Goal: Information Seeking & Learning: Learn about a topic

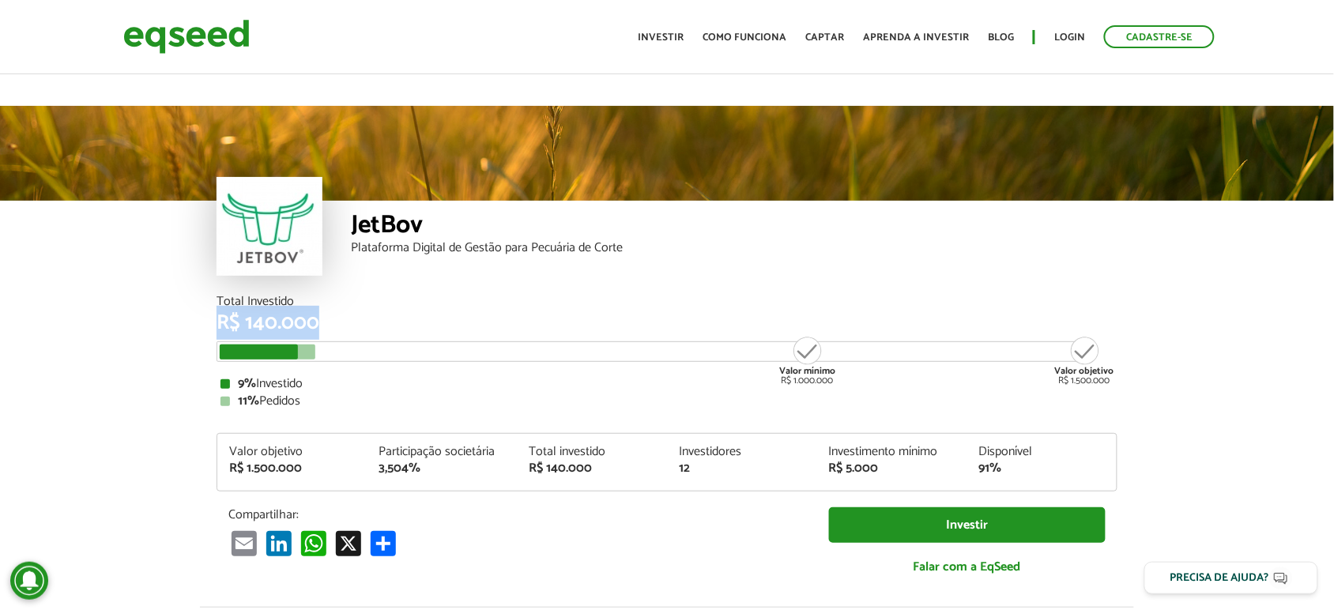
drag, startPoint x: 220, startPoint y: 271, endPoint x: 281, endPoint y: 283, distance: 62.8
click at [307, 313] on div "R$ 140.000" at bounding box center [666, 323] width 901 height 21
click at [224, 296] on div "Total Investido" at bounding box center [666, 302] width 901 height 13
drag, startPoint x: 225, startPoint y: 262, endPoint x: 353, endPoint y: 262, distance: 128.0
click at [353, 296] on div "Total Investido R$ 140.000 Valor mínimo R$ 1.000.000 Valor objetivo R$ 1.500.00…" at bounding box center [667, 451] width 924 height 311
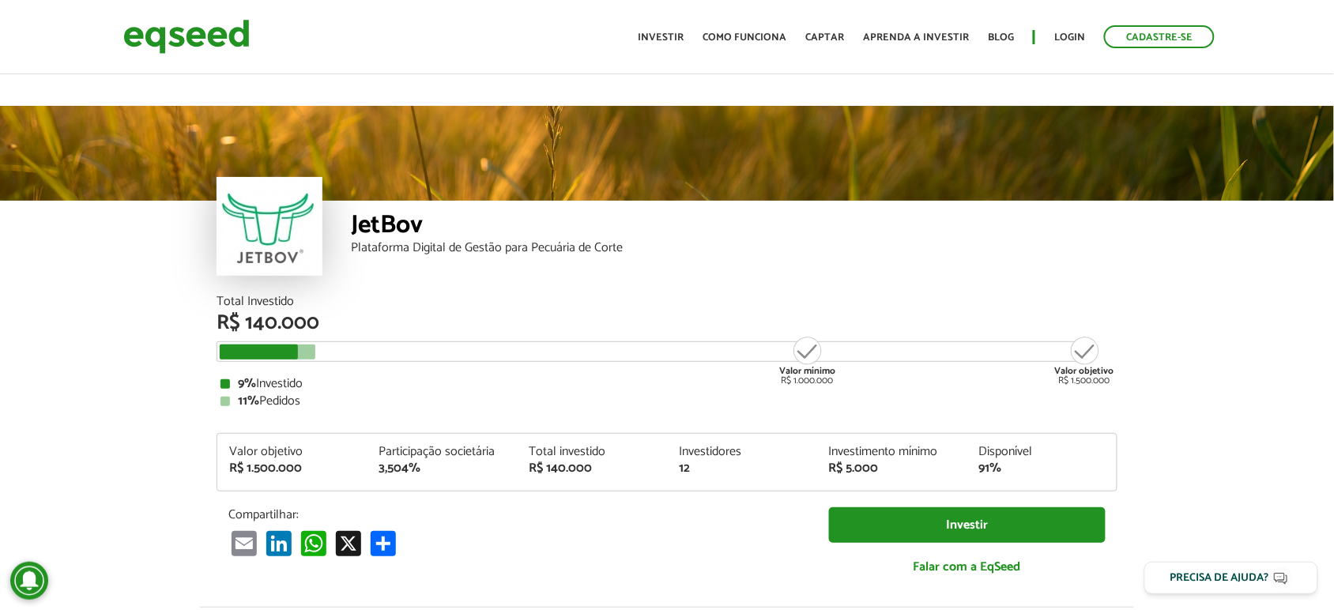
drag, startPoint x: 352, startPoint y: 279, endPoint x: 326, endPoint y: 283, distance: 27.2
click at [352, 313] on div "R$ 140.000" at bounding box center [666, 323] width 901 height 21
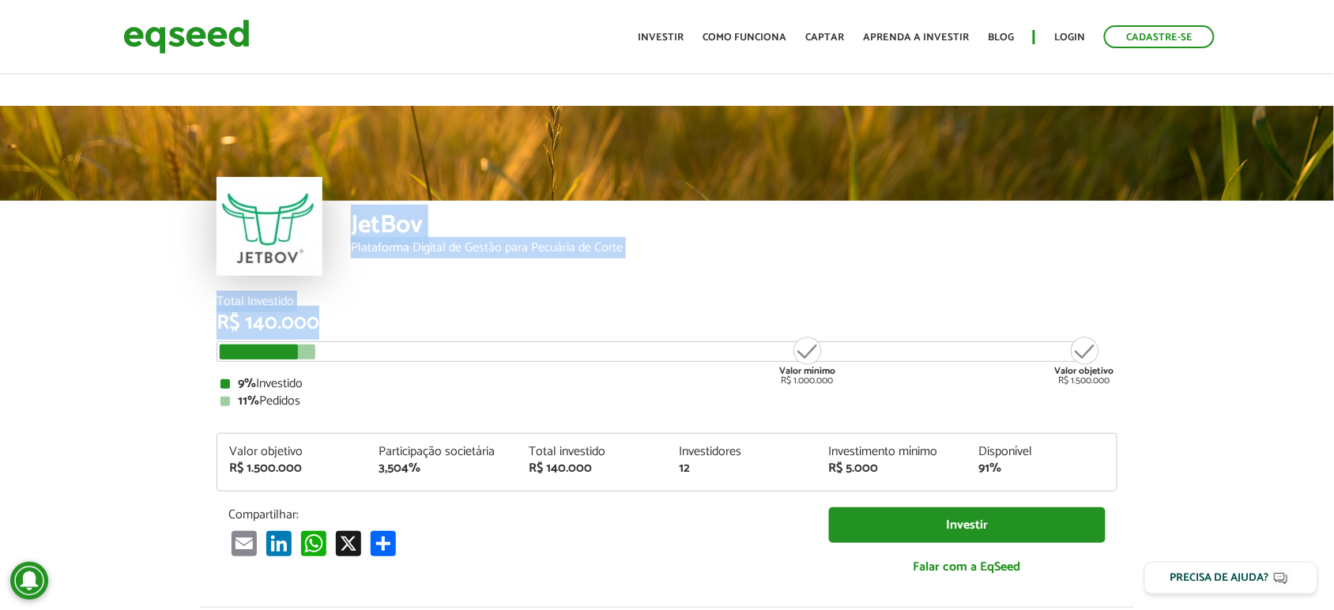
drag, startPoint x: 332, startPoint y: 289, endPoint x: 334, endPoint y: 190, distance: 98.8
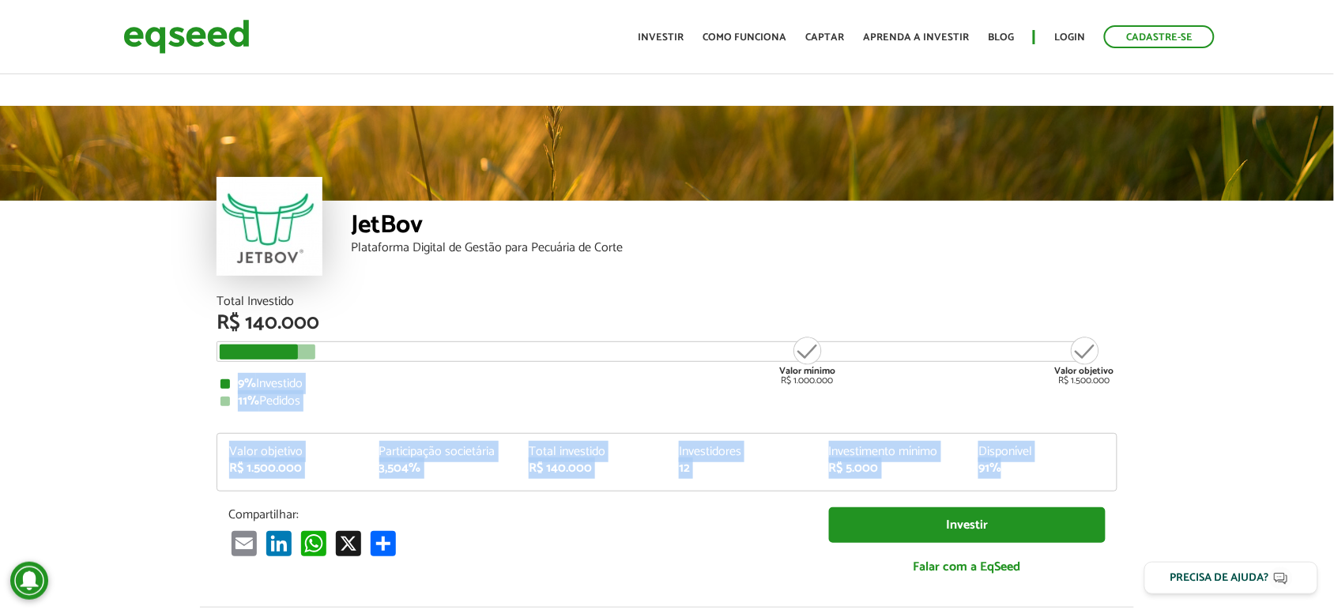
drag, startPoint x: 219, startPoint y: 337, endPoint x: 1032, endPoint y: 432, distance: 818.6
click at [1032, 432] on div "Total Investido R$ 140.000 Valor mínimo R$ 1.000.000 Valor objetivo R$ 1.500.00…" at bounding box center [666, 444] width 901 height 296
click at [1032, 462] on div "91%" at bounding box center [1041, 468] width 126 height 13
drag, startPoint x: 184, startPoint y: 284, endPoint x: 1134, endPoint y: 427, distance: 960.4
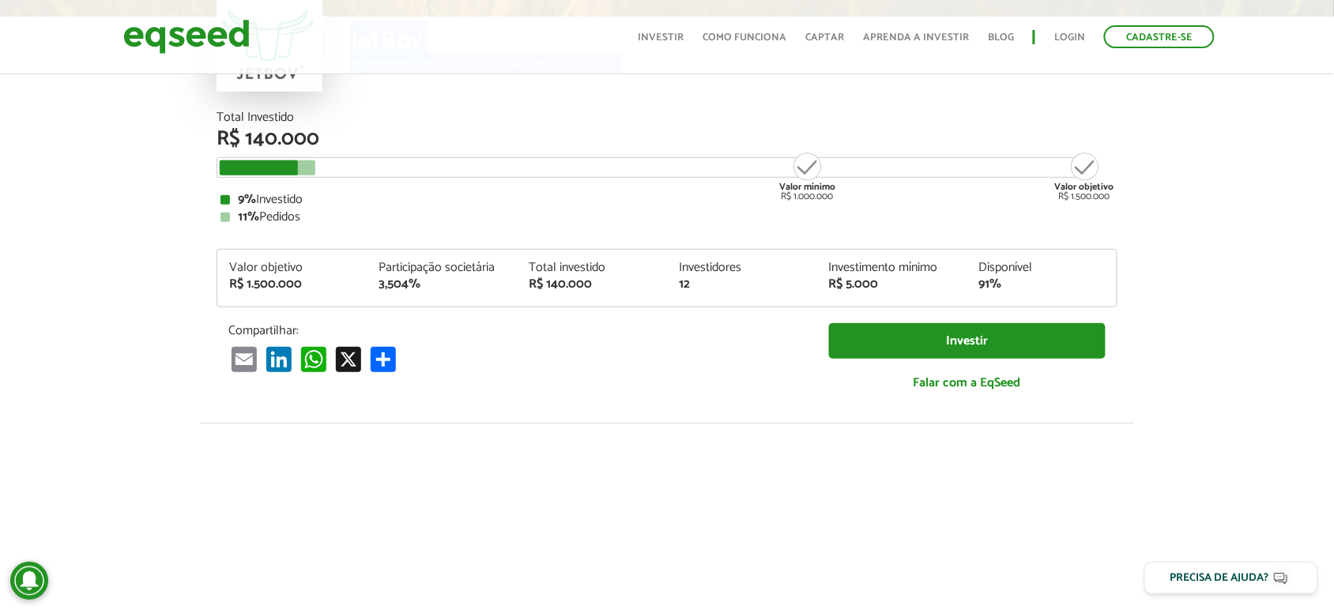
scroll to position [162, 0]
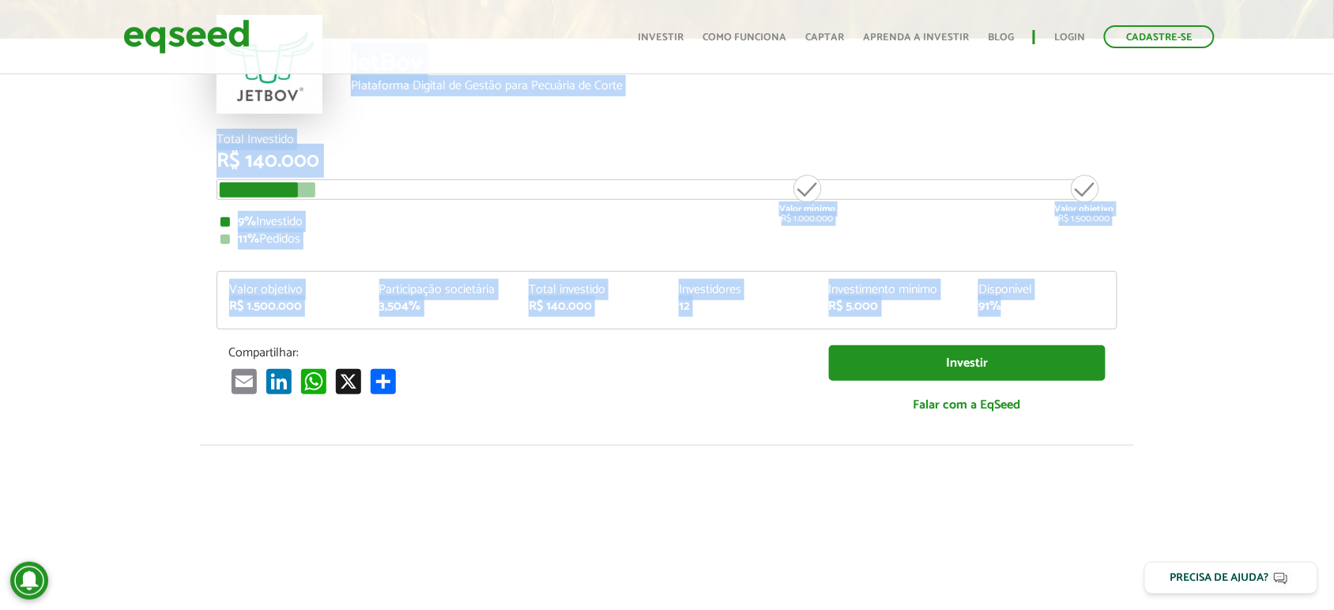
drag, startPoint x: 233, startPoint y: 175, endPoint x: 1008, endPoint y: 270, distance: 781.0
click at [1008, 270] on article "JetBov Plataforma Digital de Gestão para Pecuária de Corte Total Investido R$ 1…" at bounding box center [667, 464] width 1334 height 1040
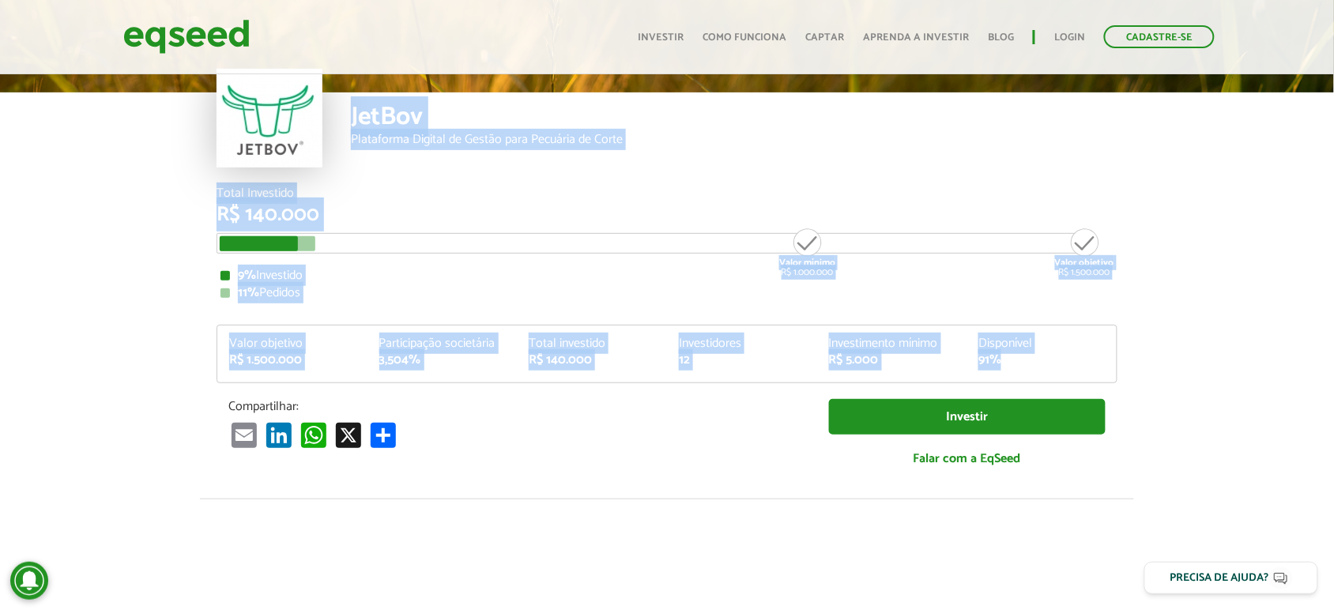
scroll to position [0, 0]
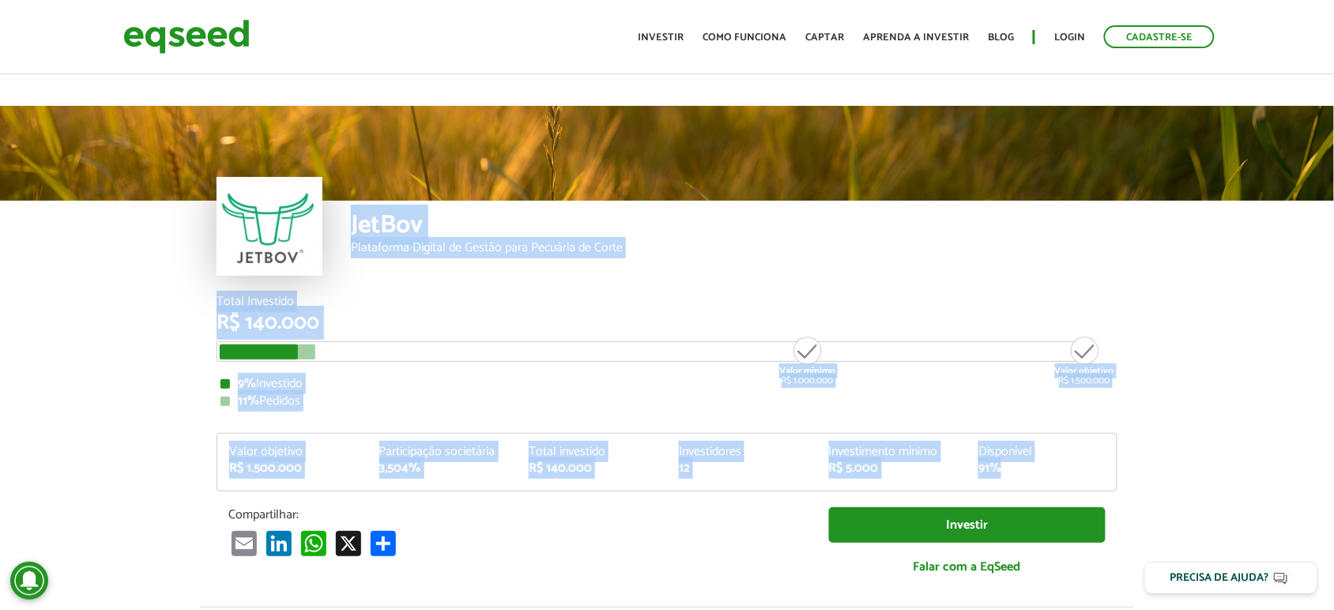
click at [869, 341] on div "Valor mínimo R$ 1.000.000 Valor objetivo R$ 1.500.000" at bounding box center [654, 351] width 877 height 21
drag, startPoint x: 218, startPoint y: 152, endPoint x: 1048, endPoint y: 424, distance: 873.2
click at [1096, 378] on div "Total Investido R$ 140.000 Valor mínimo R$ 1.000.000 Valor objetivo R$ 1.500.00…" at bounding box center [666, 444] width 901 height 296
click at [1027, 395] on div "11% Pedidos" at bounding box center [666, 401] width 893 height 13
